Goal: Information Seeking & Learning: Learn about a topic

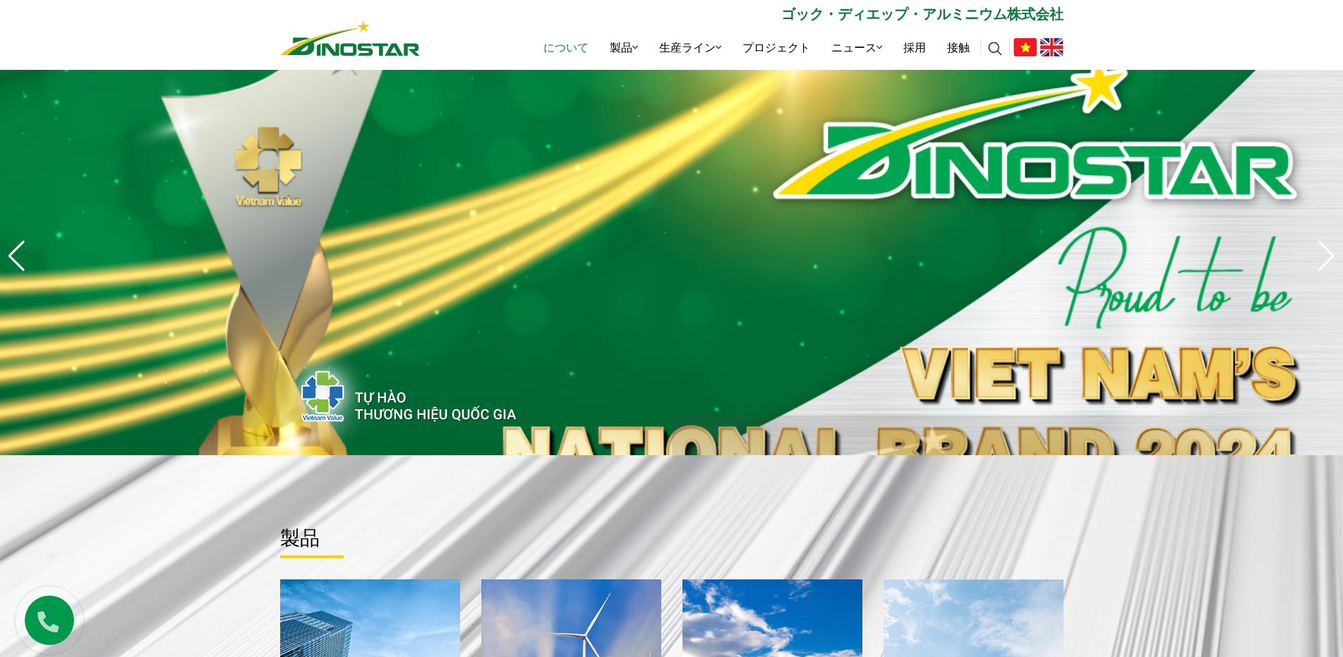
click at [570, 49] on font "について" at bounding box center [565, 48] width 45 height 16
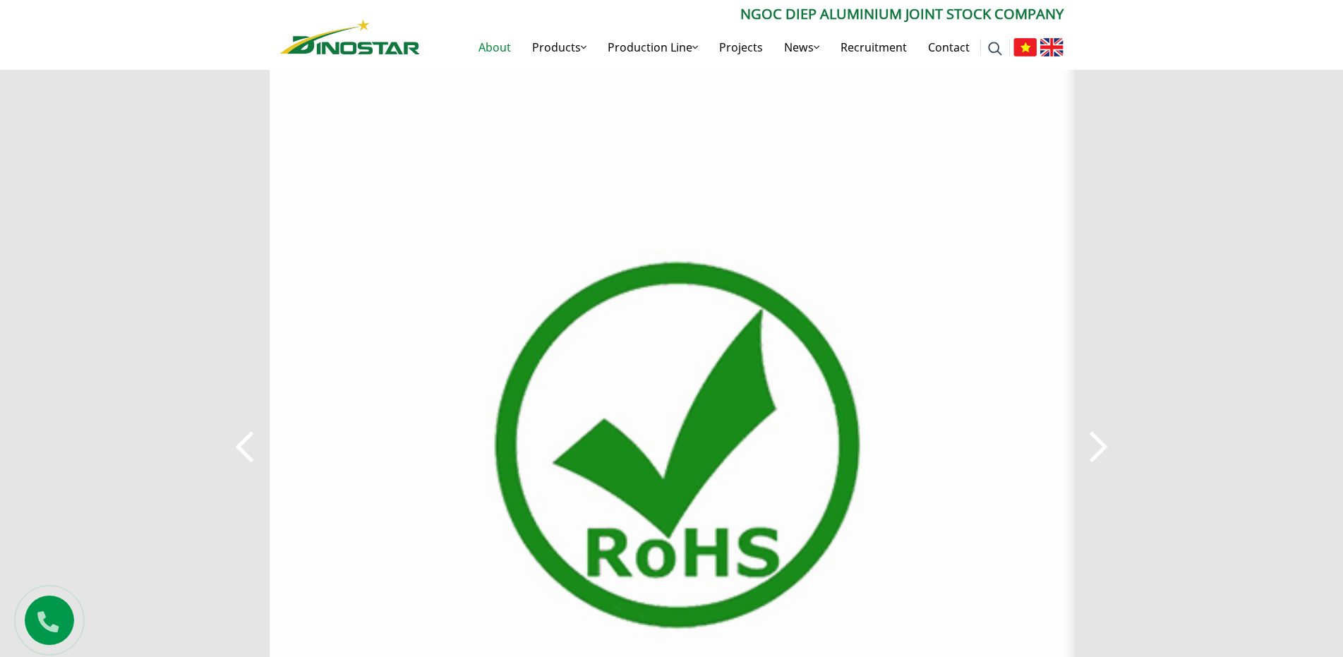
scroll to position [1553, 0]
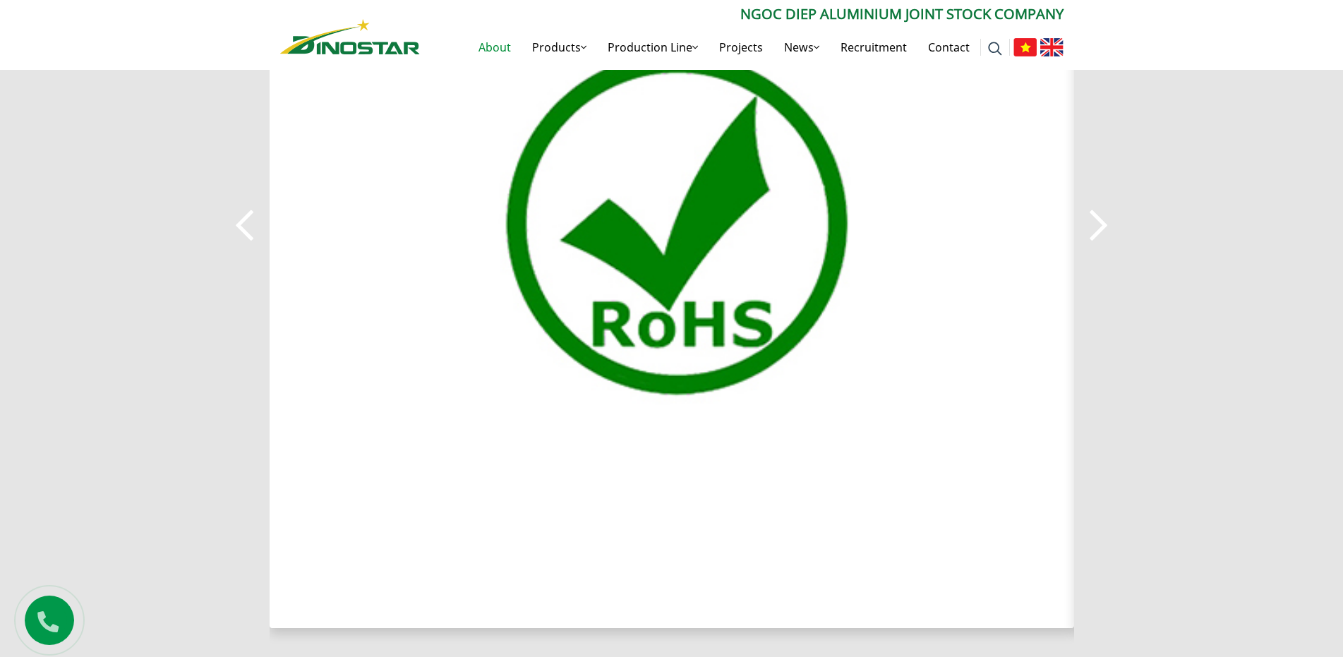
click at [1100, 214] on button "Next" at bounding box center [1099, 225] width 28 height 49
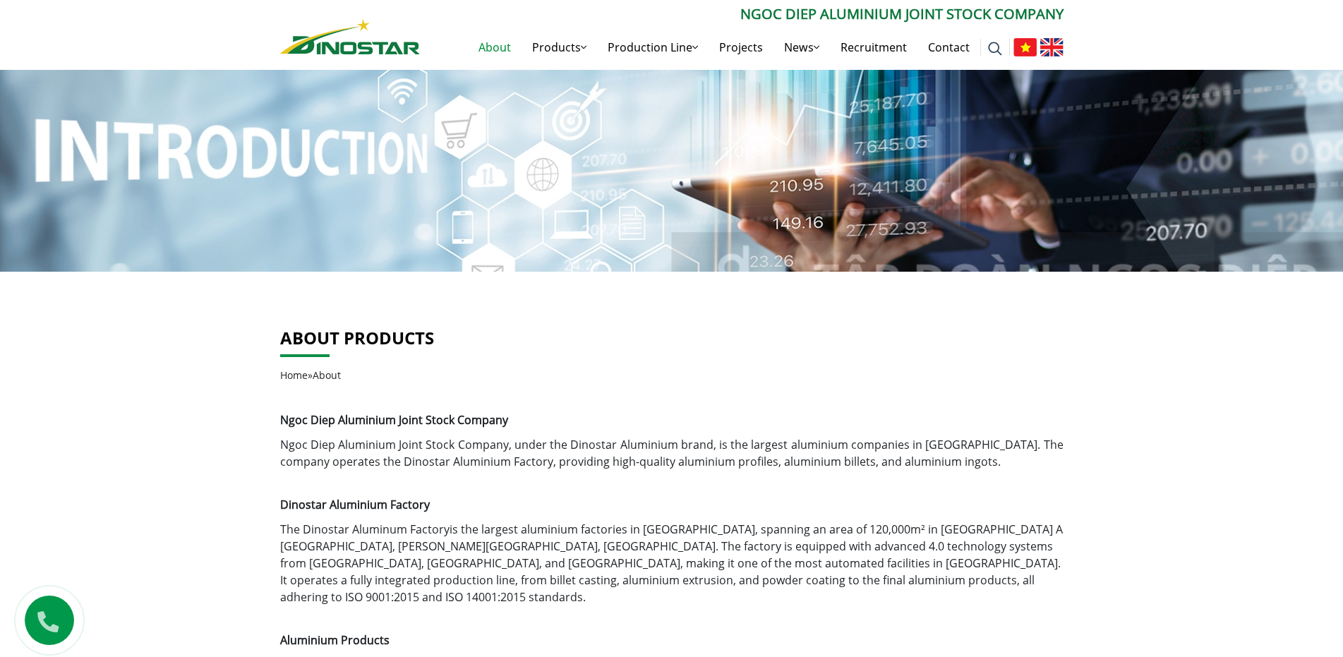
scroll to position [0, 0]
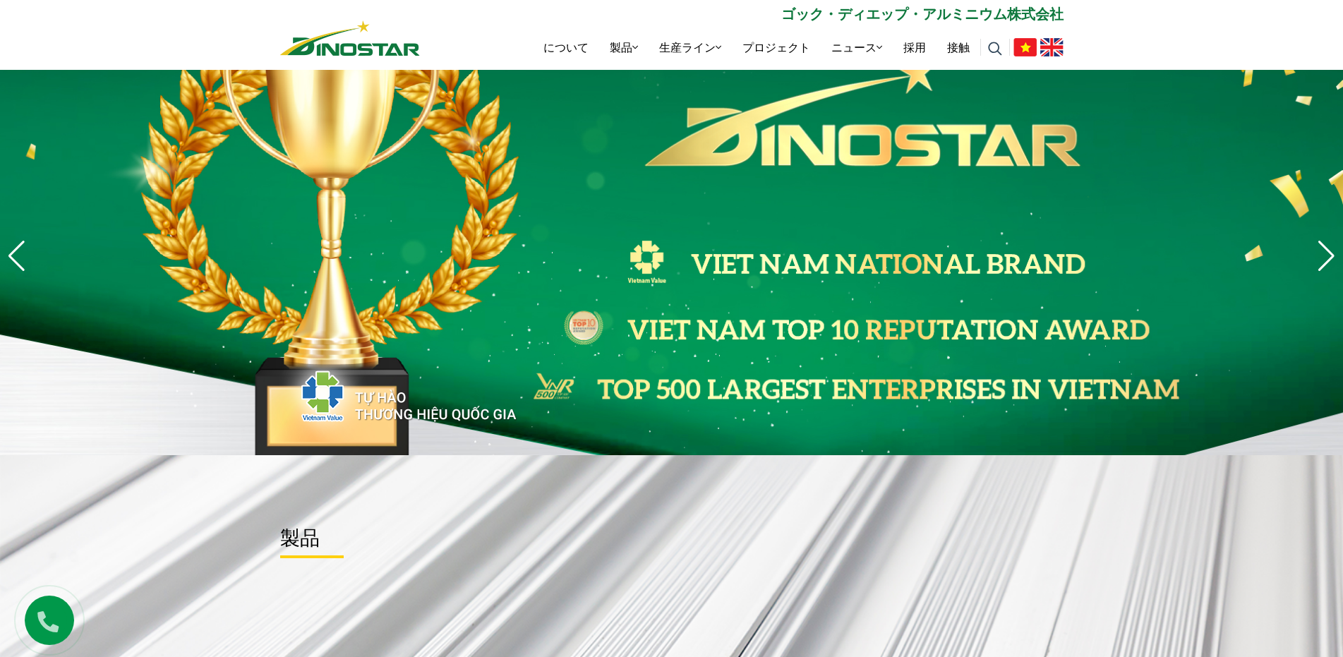
click at [734, 18] on p "ゴック・ディエップ・アルミニウム株式会社" at bounding box center [742, 14] width 644 height 21
